Goal: Go to known website: Access a specific website the user already knows

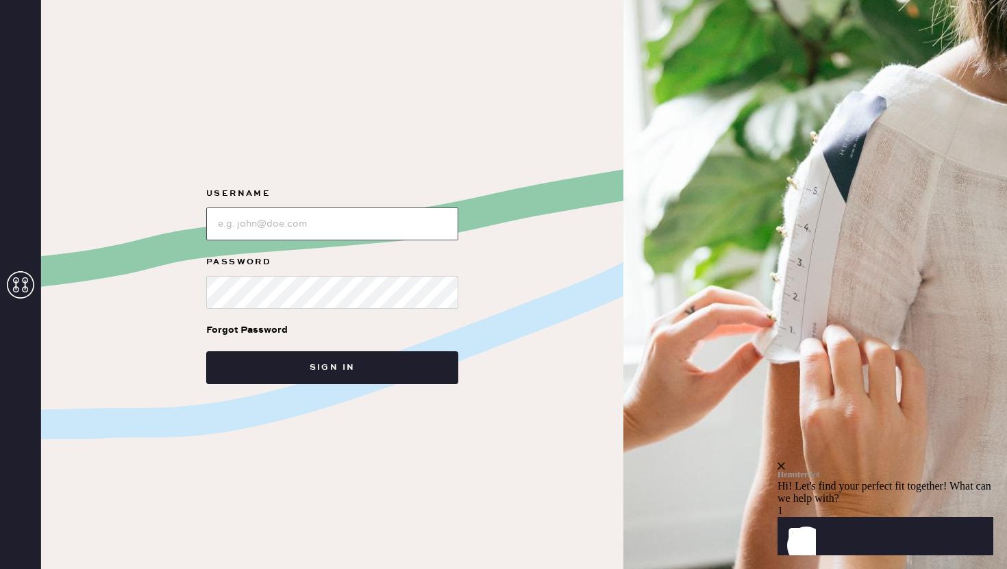
click at [383, 226] on input "loginName" at bounding box center [332, 224] width 252 height 33
paste input "reformationhoustongalleria"
type input "reformationhoustongalleria"
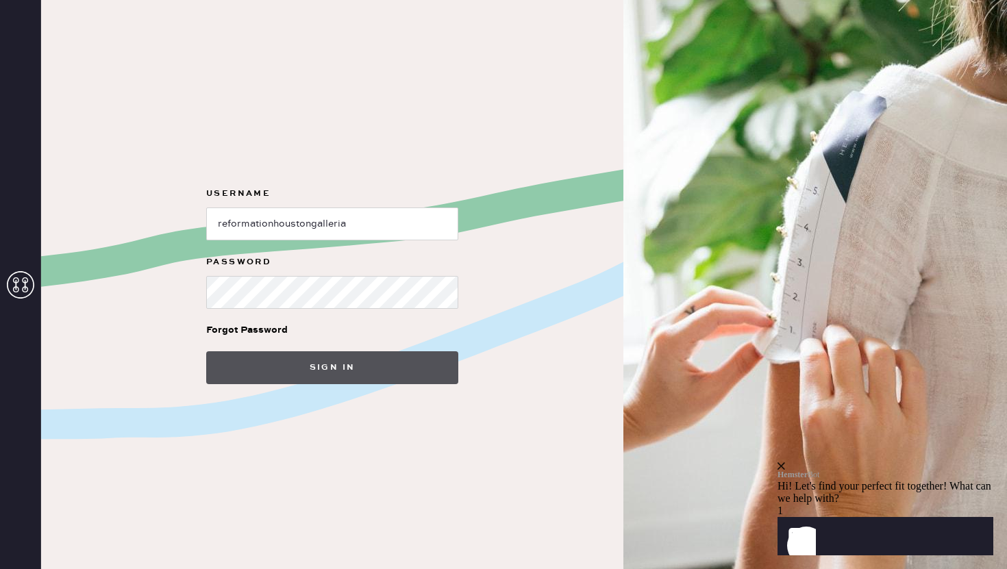
click at [228, 358] on button "Sign in" at bounding box center [332, 368] width 252 height 33
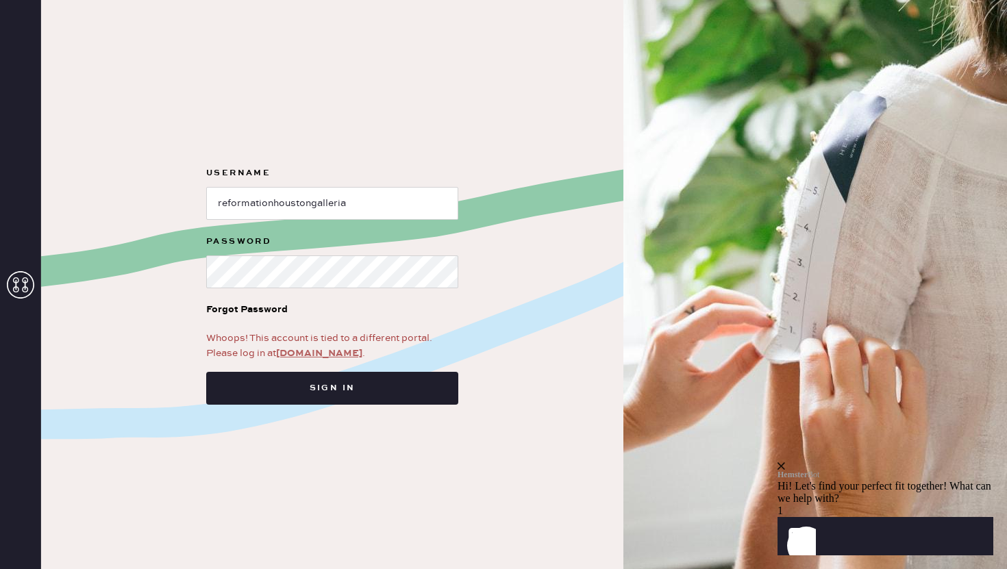
click at [308, 347] on link "app.hemster.co" at bounding box center [319, 353] width 86 height 12
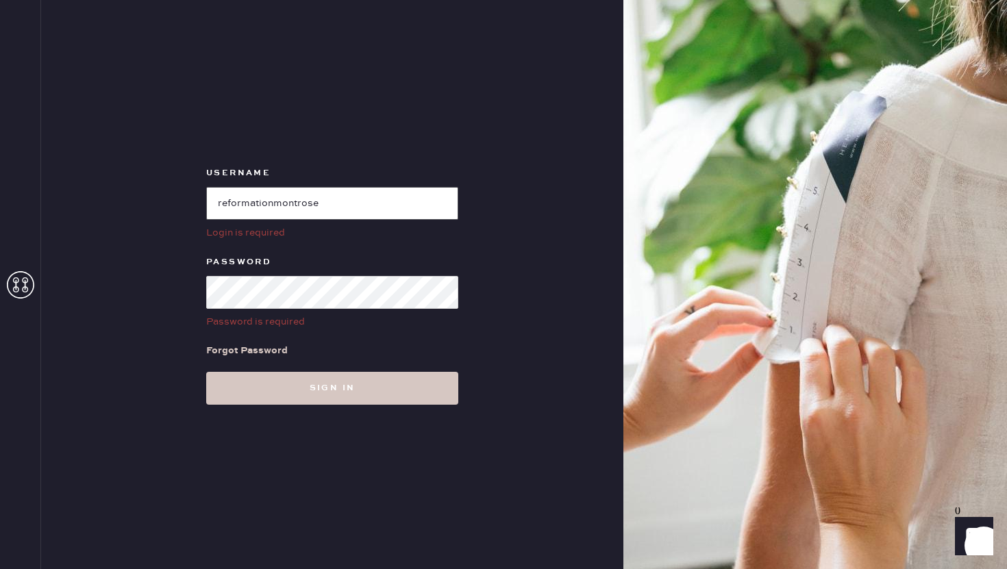
click at [358, 200] on input "loginName" at bounding box center [332, 203] width 252 height 33
paste input "reformationhoustongalleria"
type input "reformationhoustongalleria"
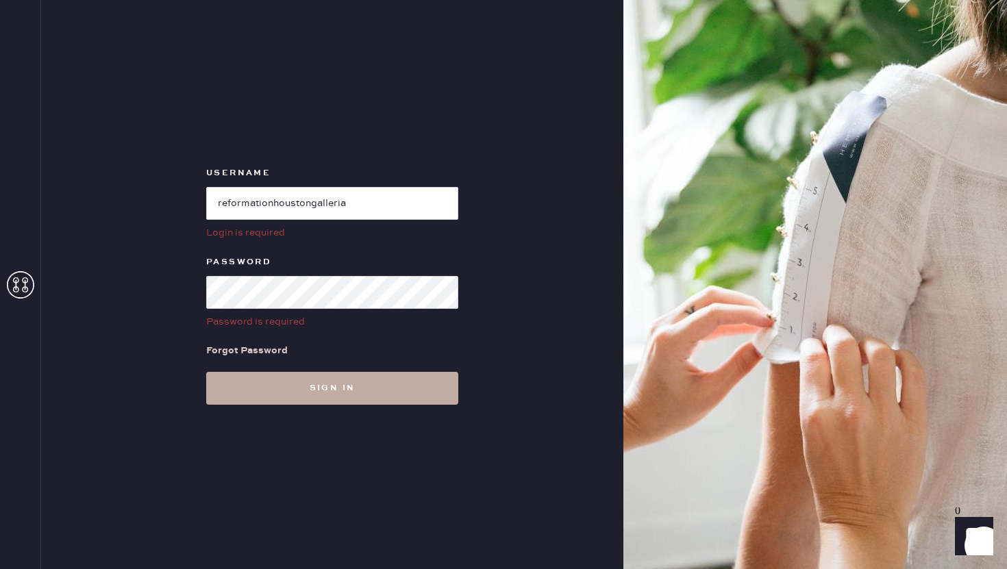
click at [234, 389] on button "Sign in" at bounding box center [332, 388] width 252 height 33
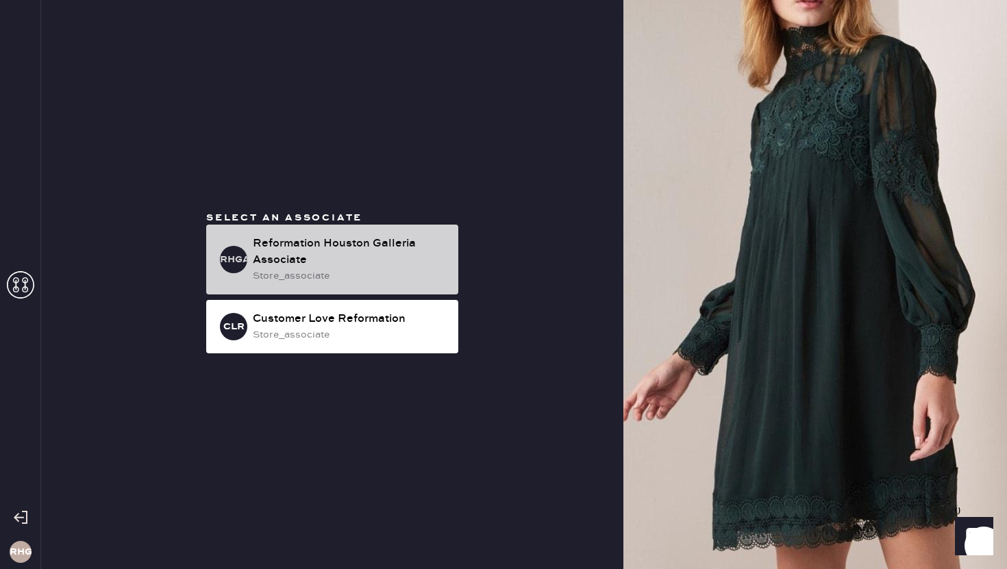
click at [382, 267] on div "Reformation Houston Galleria Associate" at bounding box center [350, 252] width 195 height 33
